Goal: Task Accomplishment & Management: Manage account settings

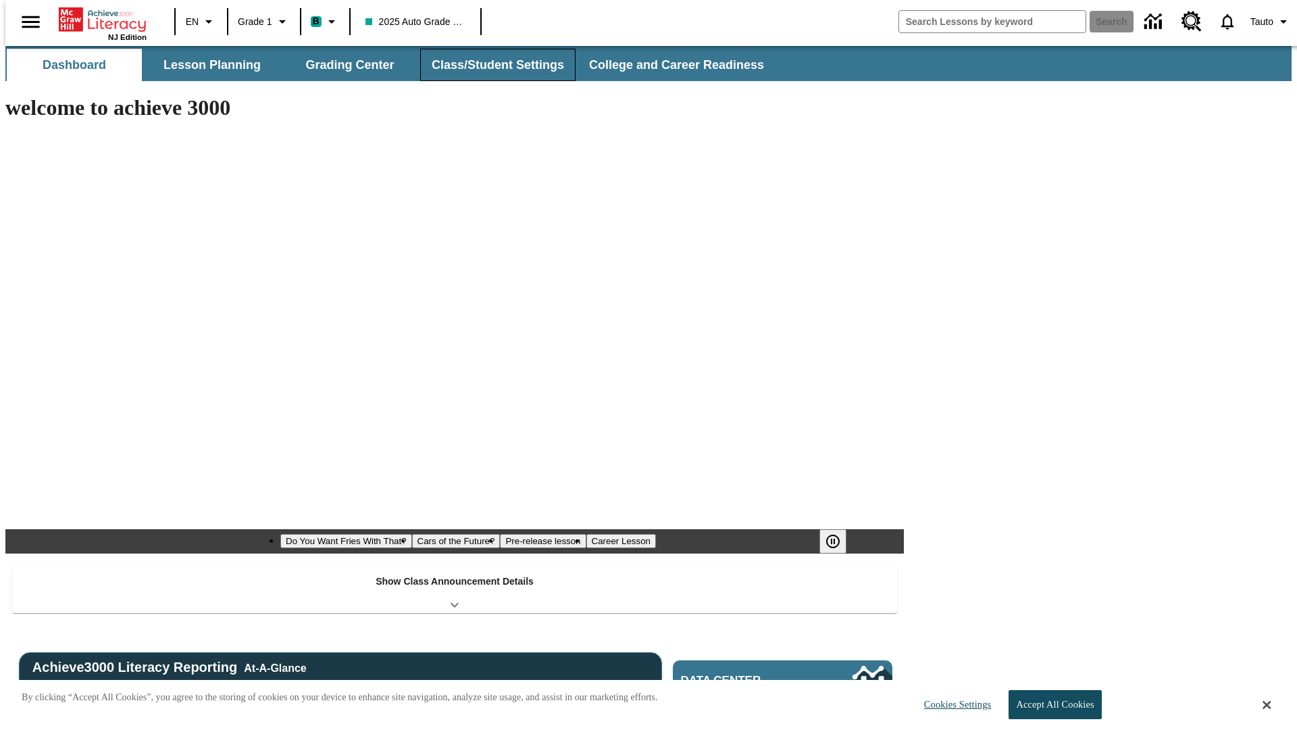
click at [490, 65] on button "Class/Student Settings" at bounding box center [497, 65] width 155 height 32
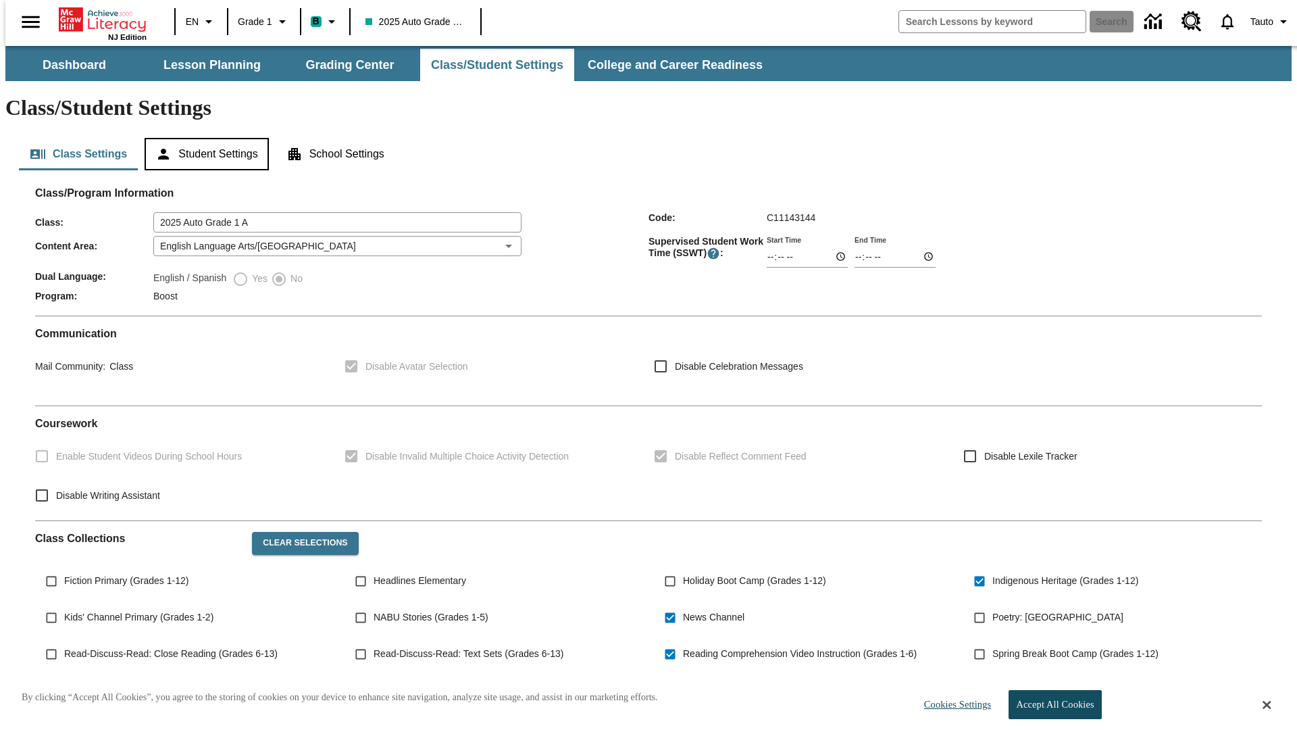
click at [203, 138] on button "Student Settings" at bounding box center [207, 154] width 124 height 32
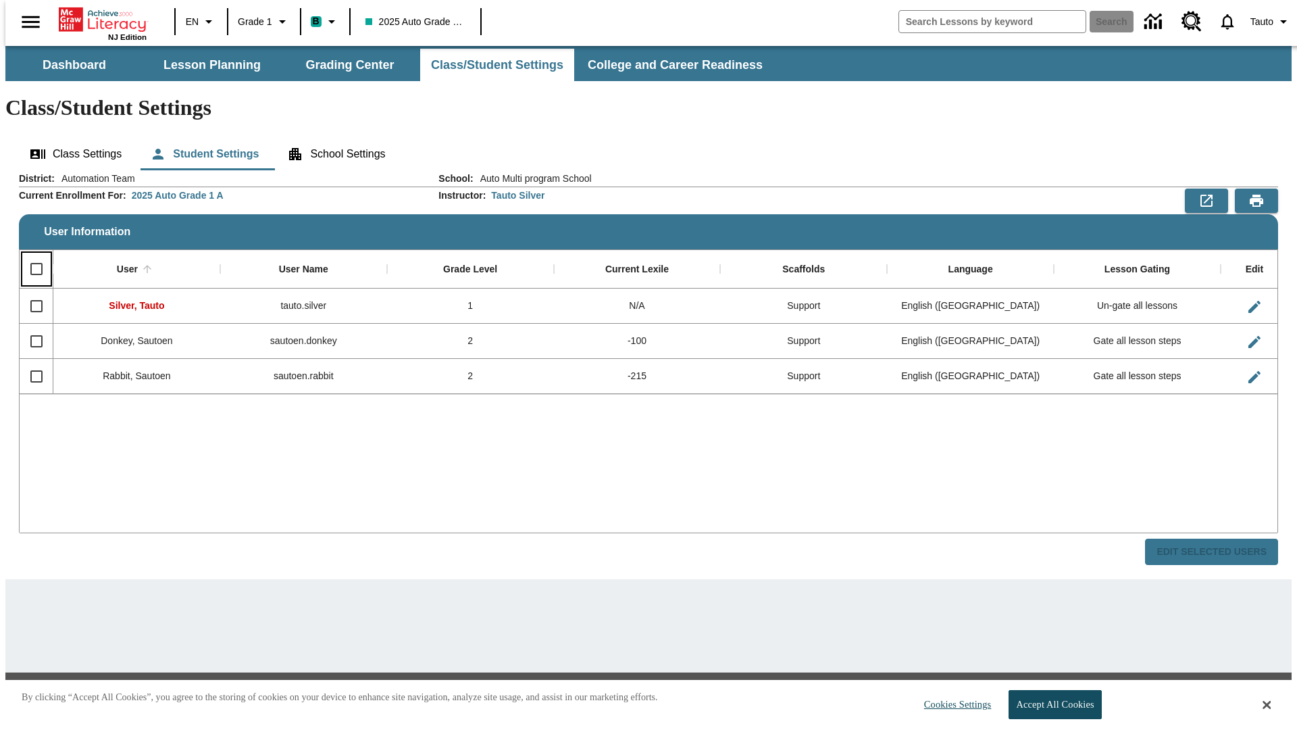
click at [30, 255] on input "Select all rows" at bounding box center [36, 269] width 28 height 28
checkbox input "true"
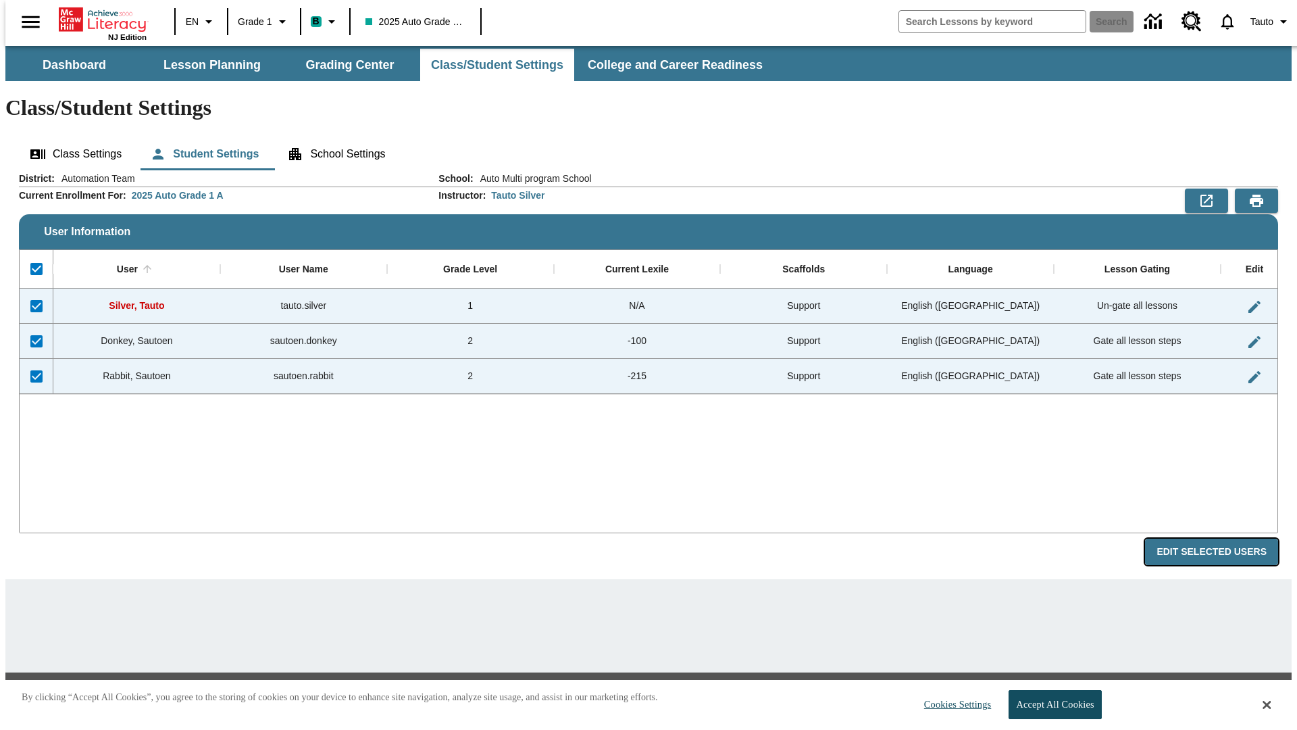
click at [1222, 538] on button "Edit Selected Users" at bounding box center [1211, 551] width 133 height 26
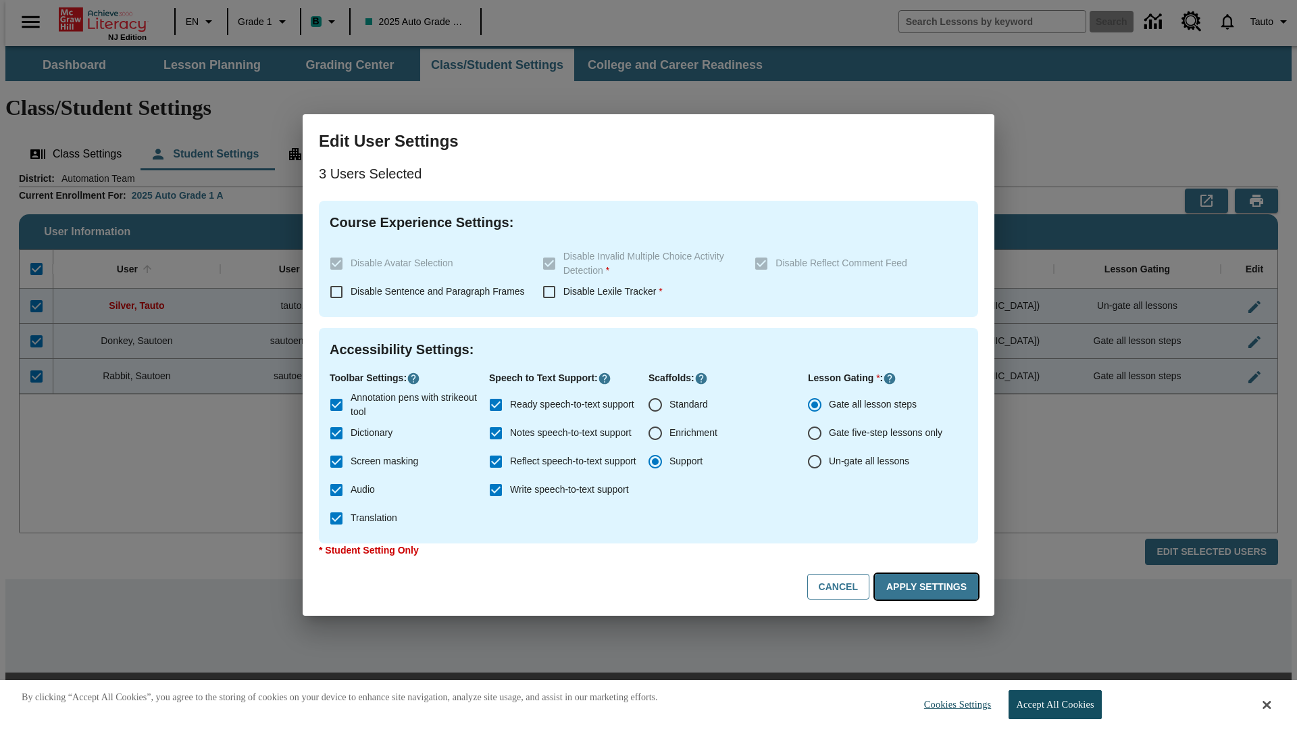
click at [929, 586] on button "Apply Settings" at bounding box center [926, 587] width 103 height 26
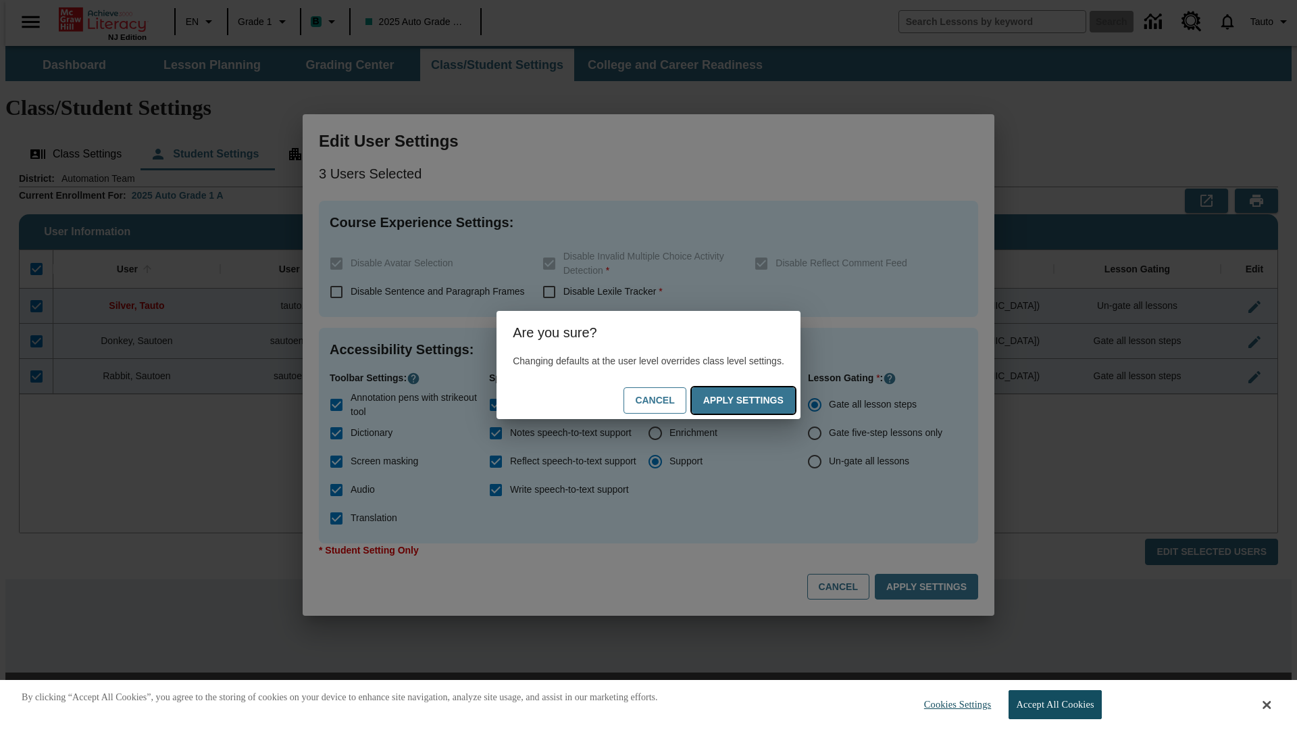
click at [757, 400] on button "Apply Settings" at bounding box center [743, 400] width 103 height 26
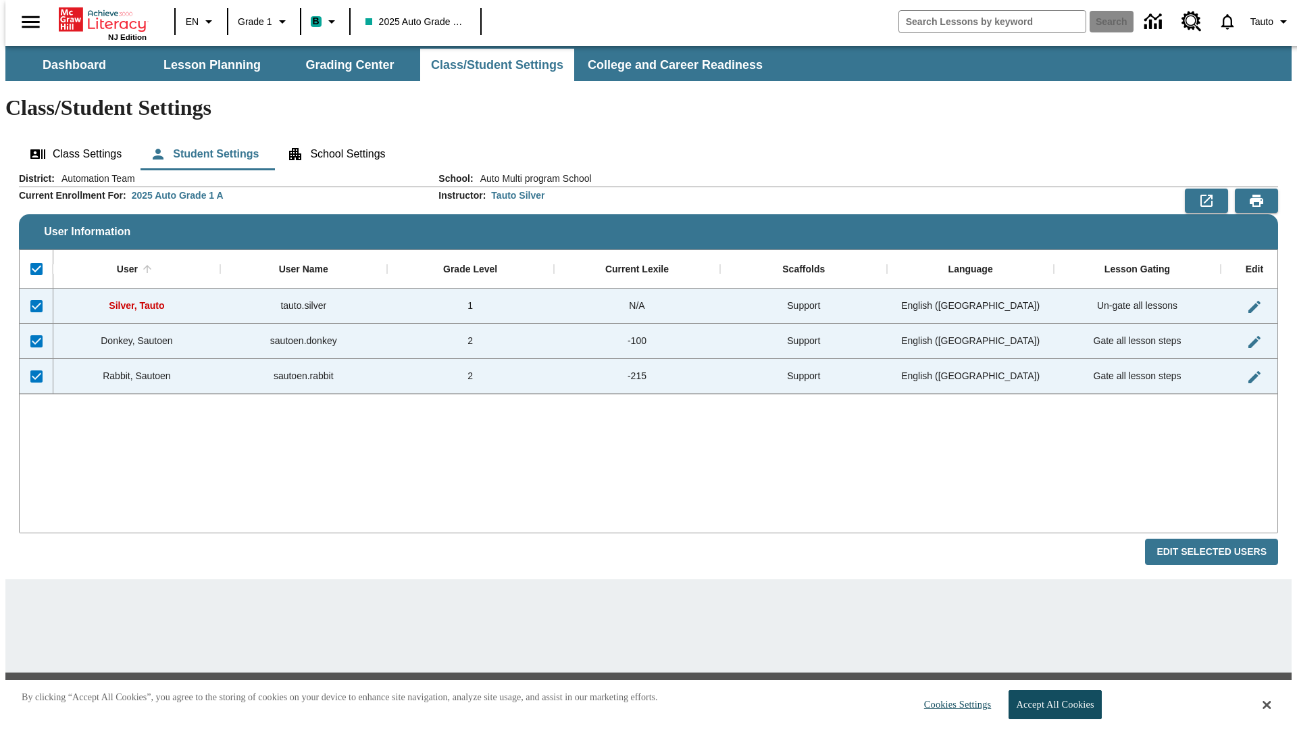
checkbox input "false"
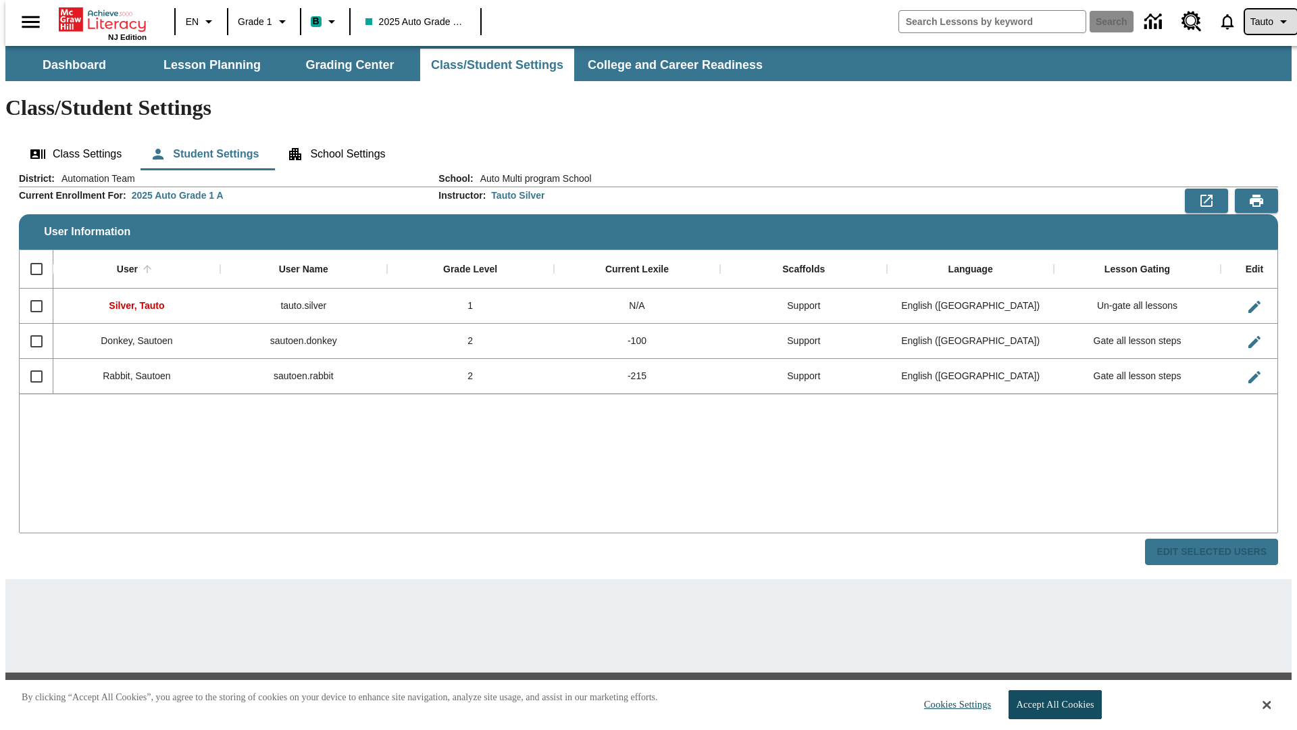
click at [1264, 22] on span "Tauto" at bounding box center [1261, 22] width 23 height 14
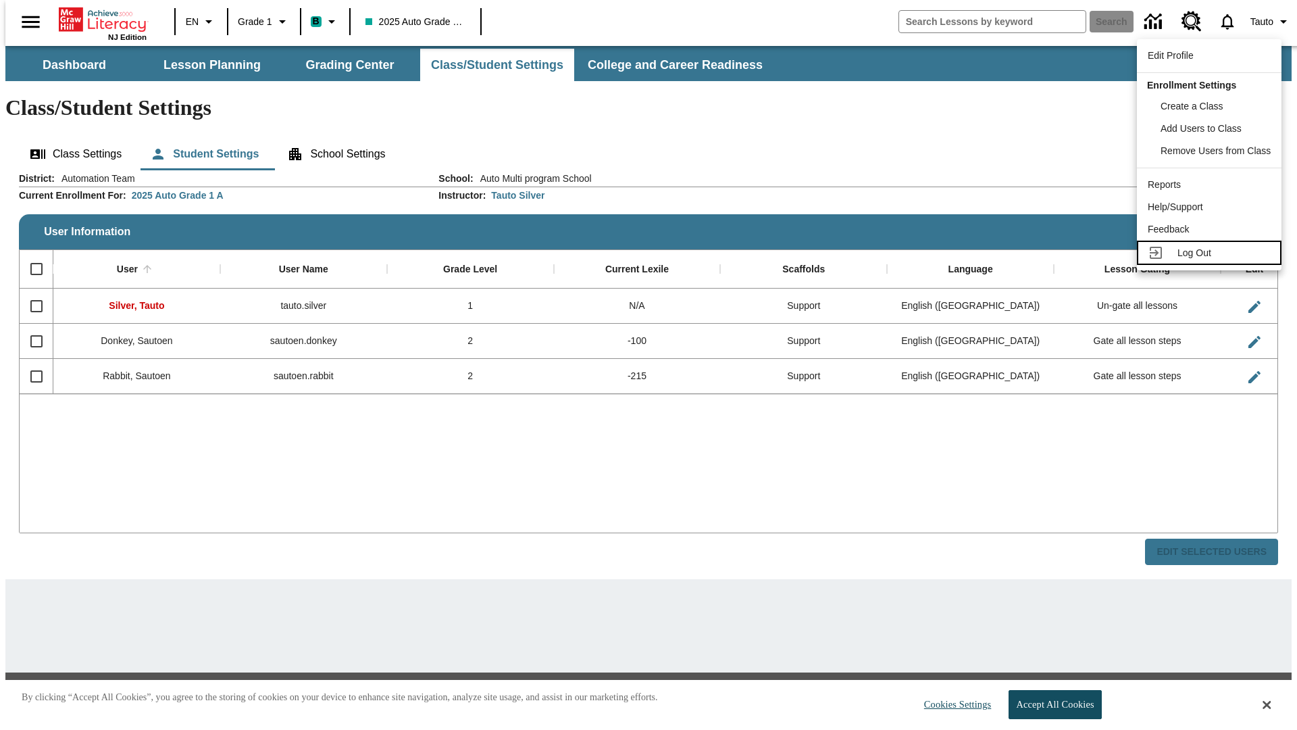
click at [1211, 253] on span "Log Out" at bounding box center [1194, 252] width 34 height 11
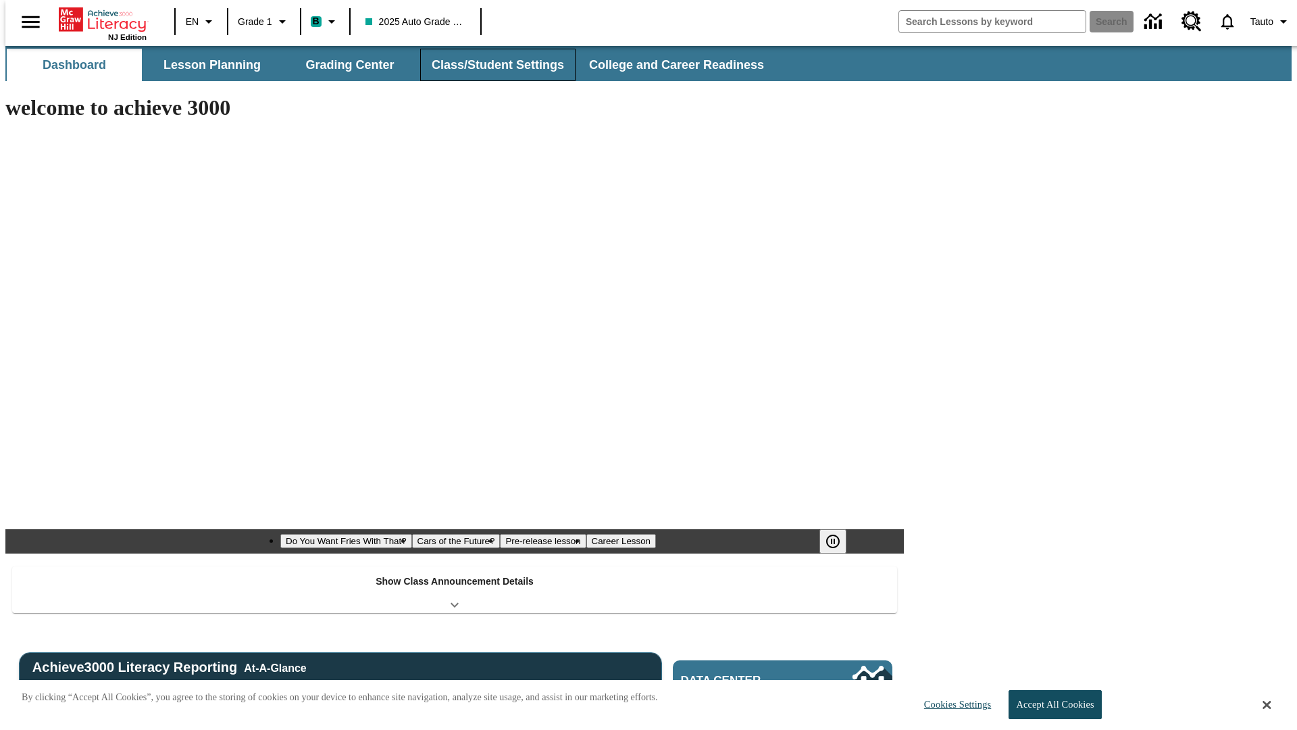
click at [490, 65] on button "Class/Student Settings" at bounding box center [497, 65] width 155 height 32
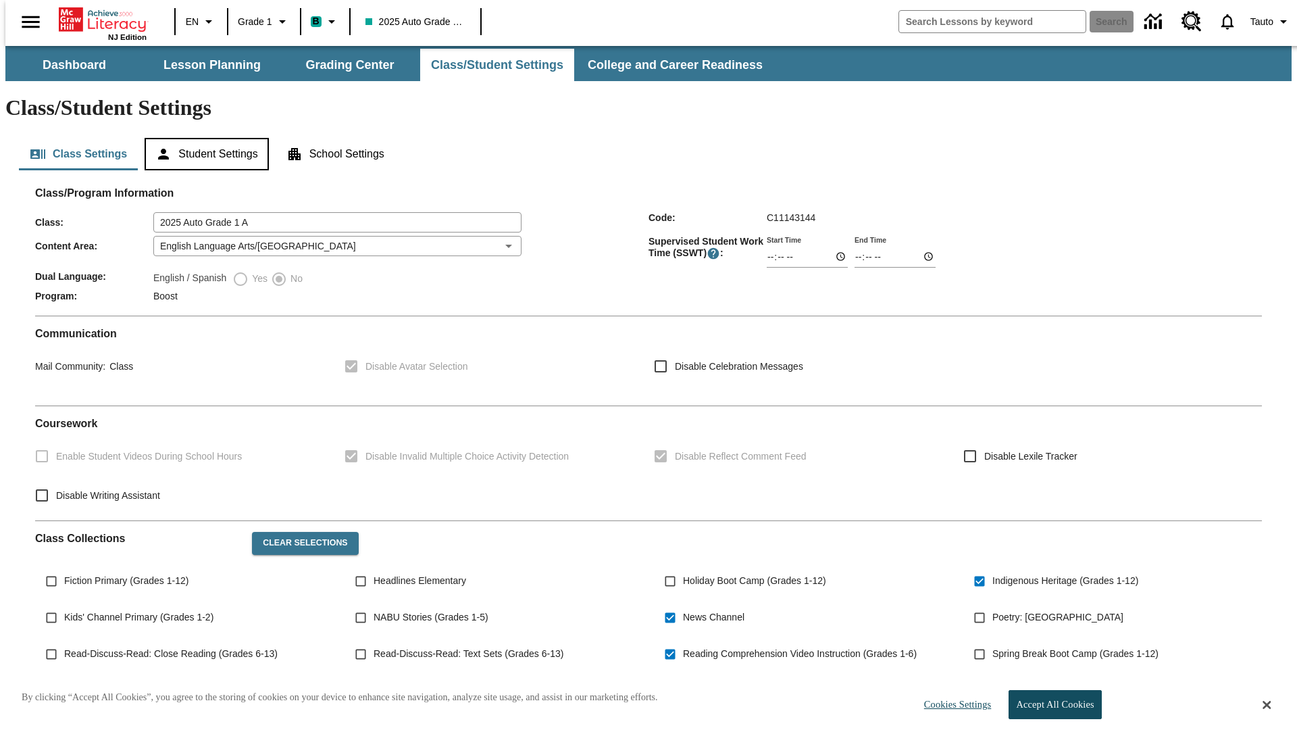
click at [203, 138] on button "Student Settings" at bounding box center [207, 154] width 124 height 32
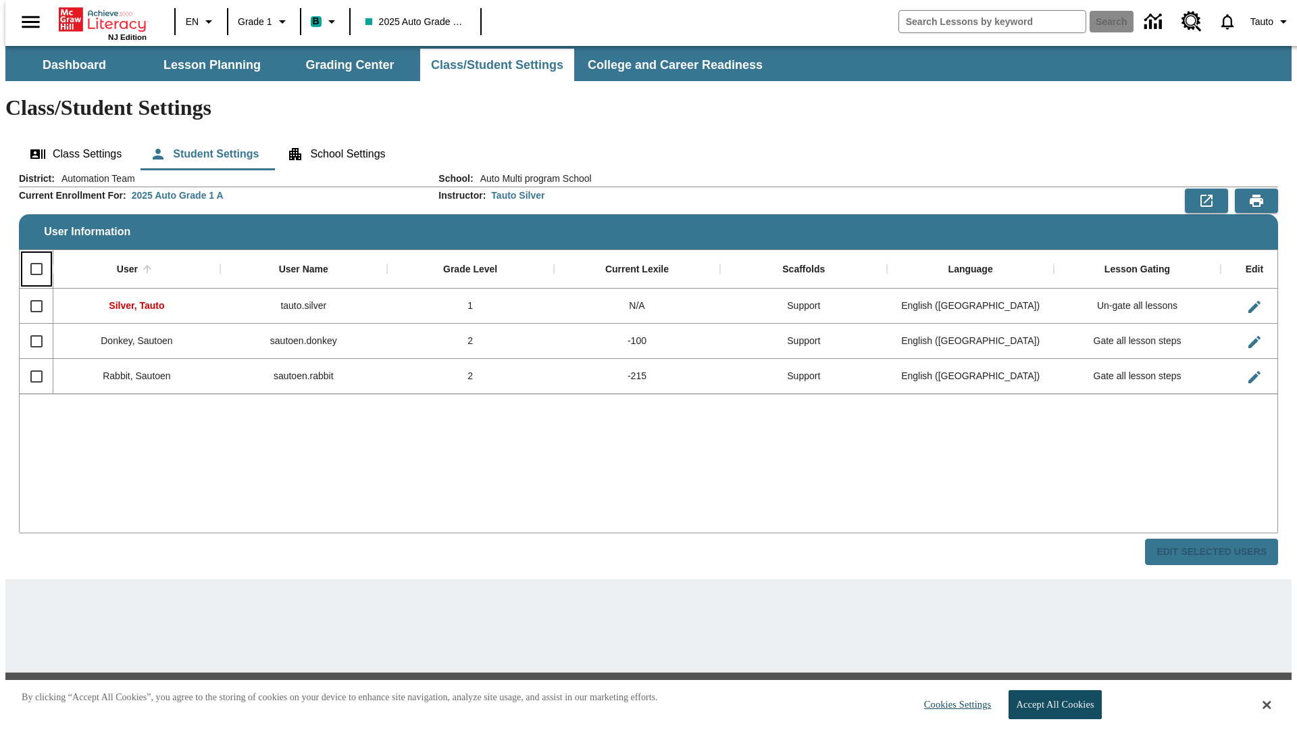
click at [30, 255] on input "Select all rows" at bounding box center [36, 269] width 28 height 28
checkbox input "true"
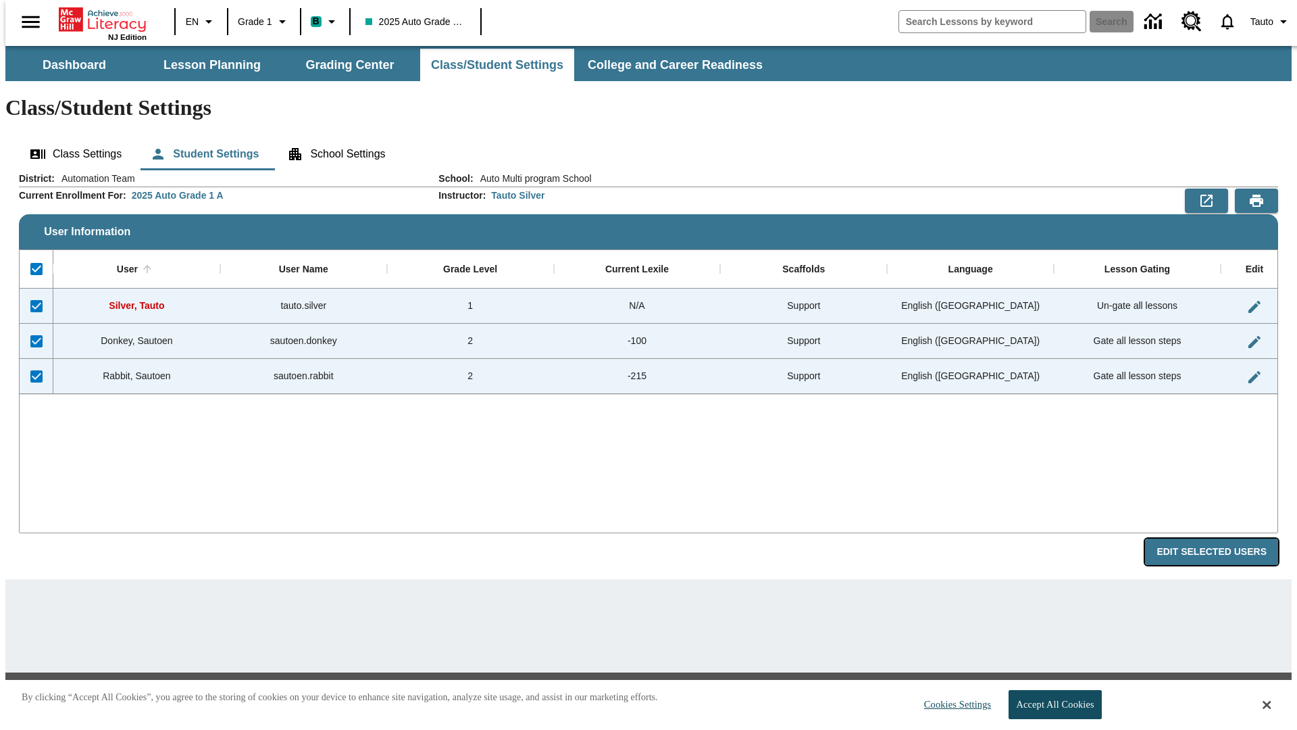
click at [1222, 538] on button "Edit Selected Users" at bounding box center [1211, 551] width 133 height 26
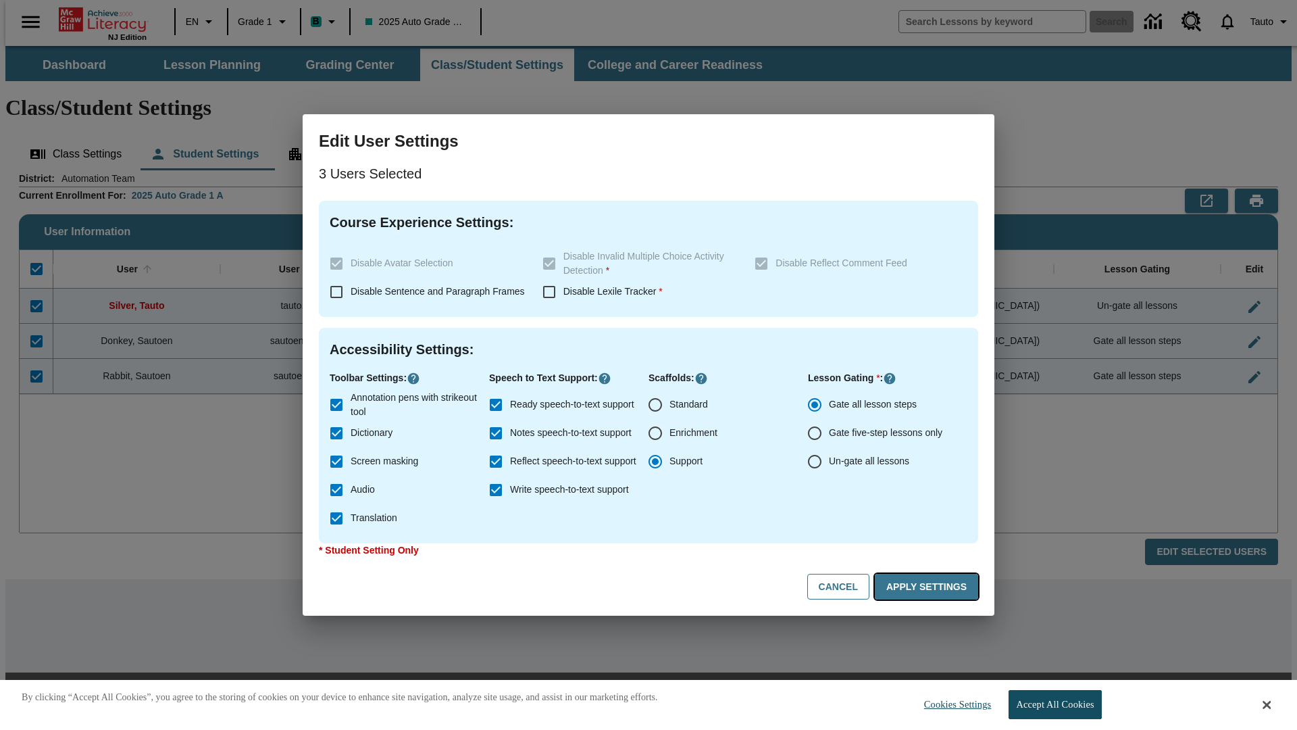
click at [929, 586] on button "Apply Settings" at bounding box center [926, 587] width 103 height 26
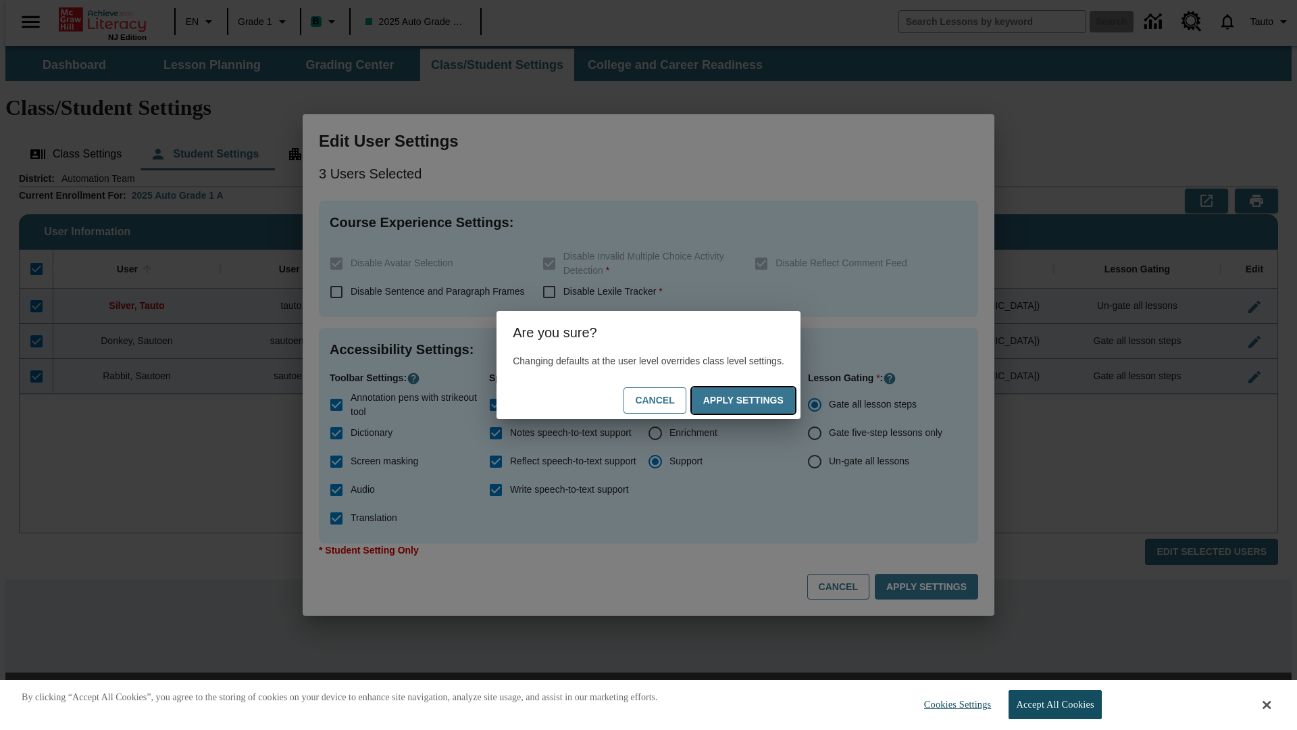
click at [757, 400] on button "Apply Settings" at bounding box center [743, 400] width 103 height 26
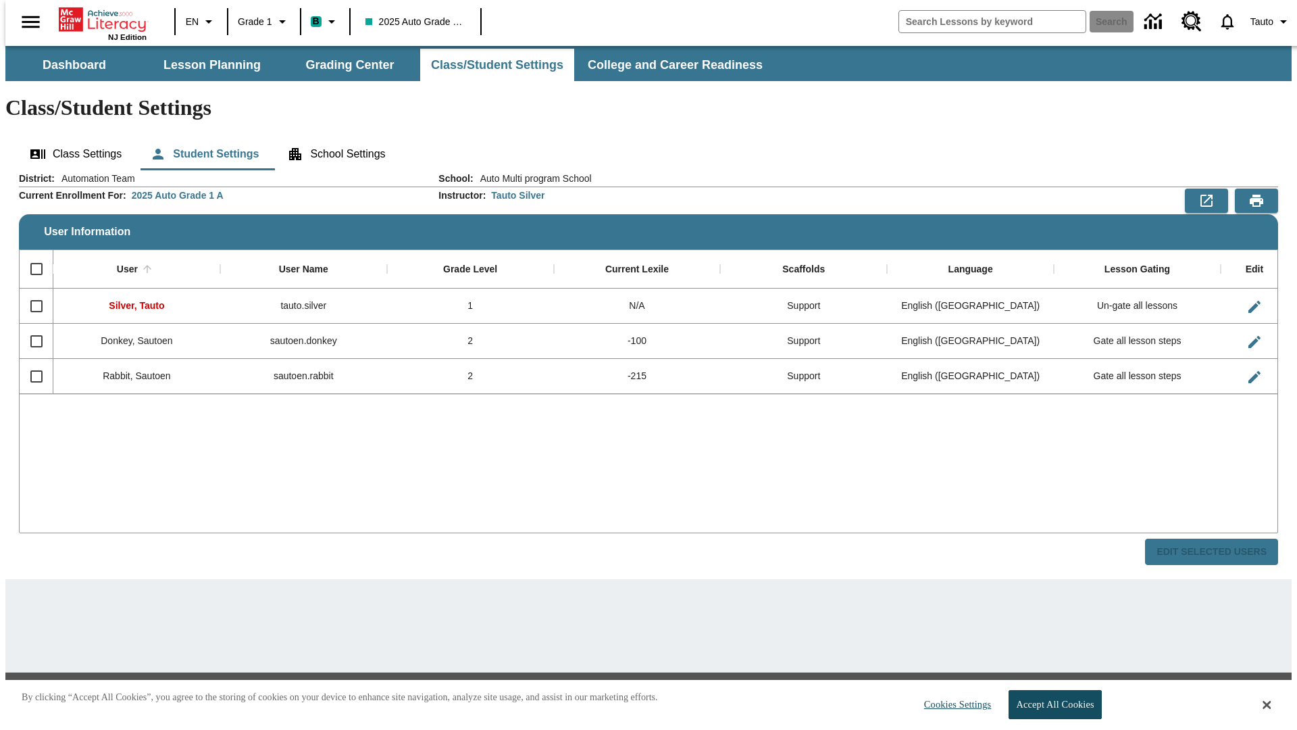
checkbox input "false"
click at [1264, 22] on span "Tauto" at bounding box center [1261, 22] width 23 height 14
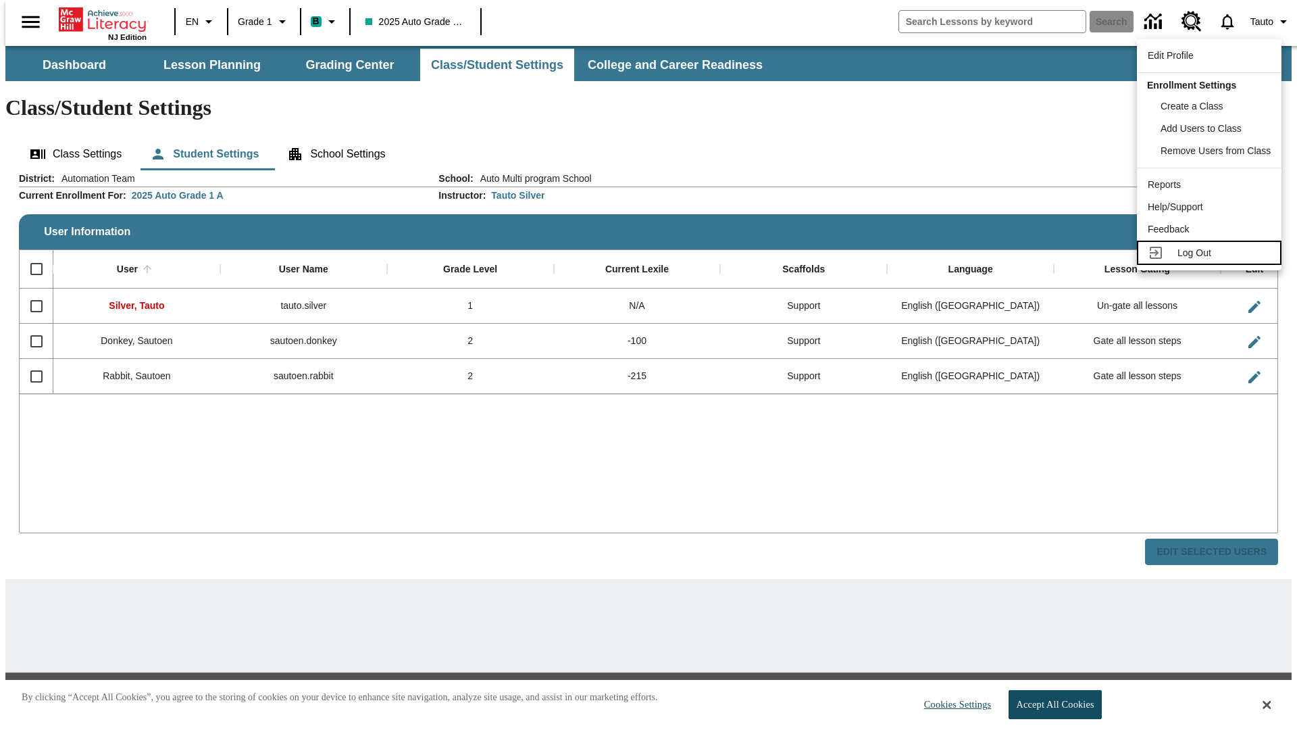
click at [1211, 253] on span "Log Out" at bounding box center [1194, 252] width 34 height 11
